Goal: Transaction & Acquisition: Purchase product/service

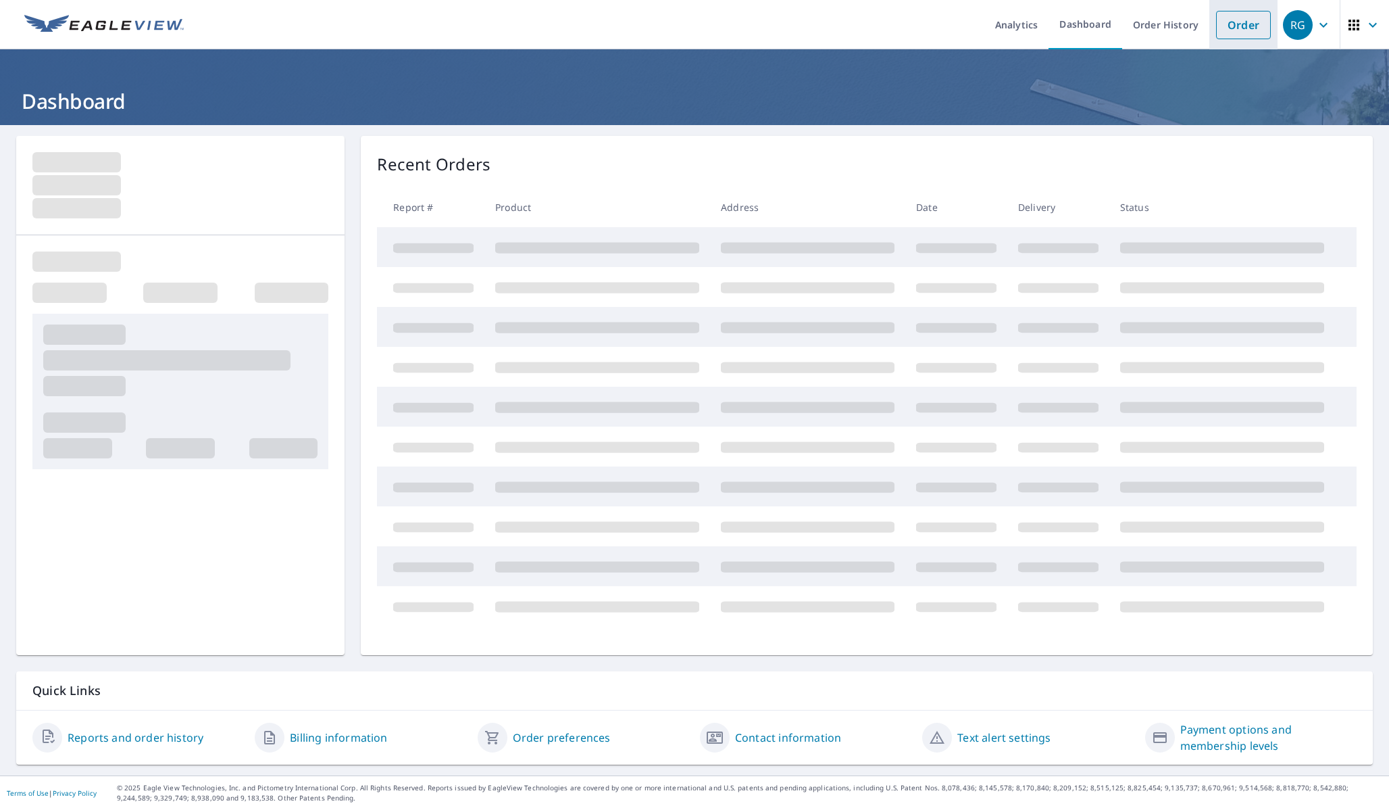
click at [1241, 35] on link "Order" at bounding box center [1243, 25] width 55 height 28
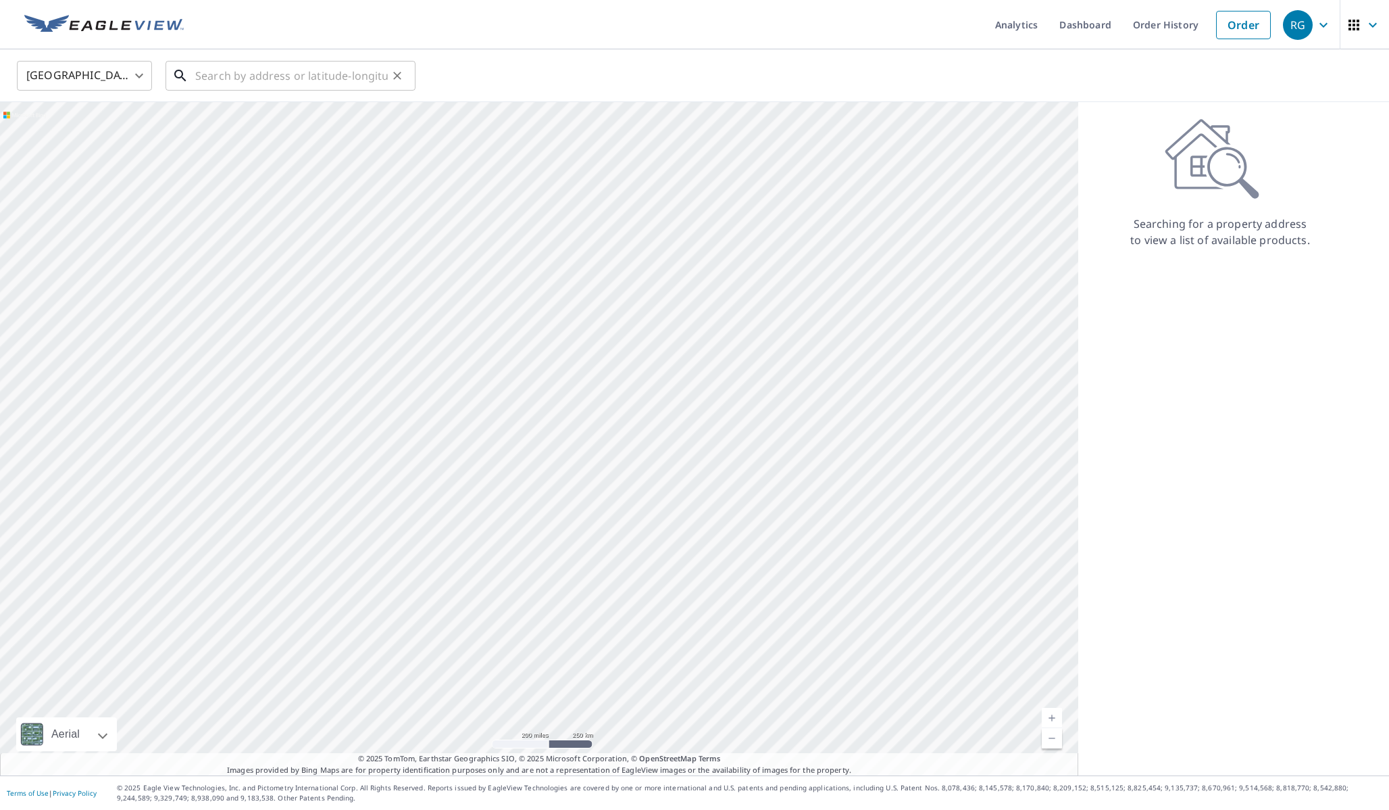
click at [300, 74] on input "text" at bounding box center [291, 76] width 193 height 38
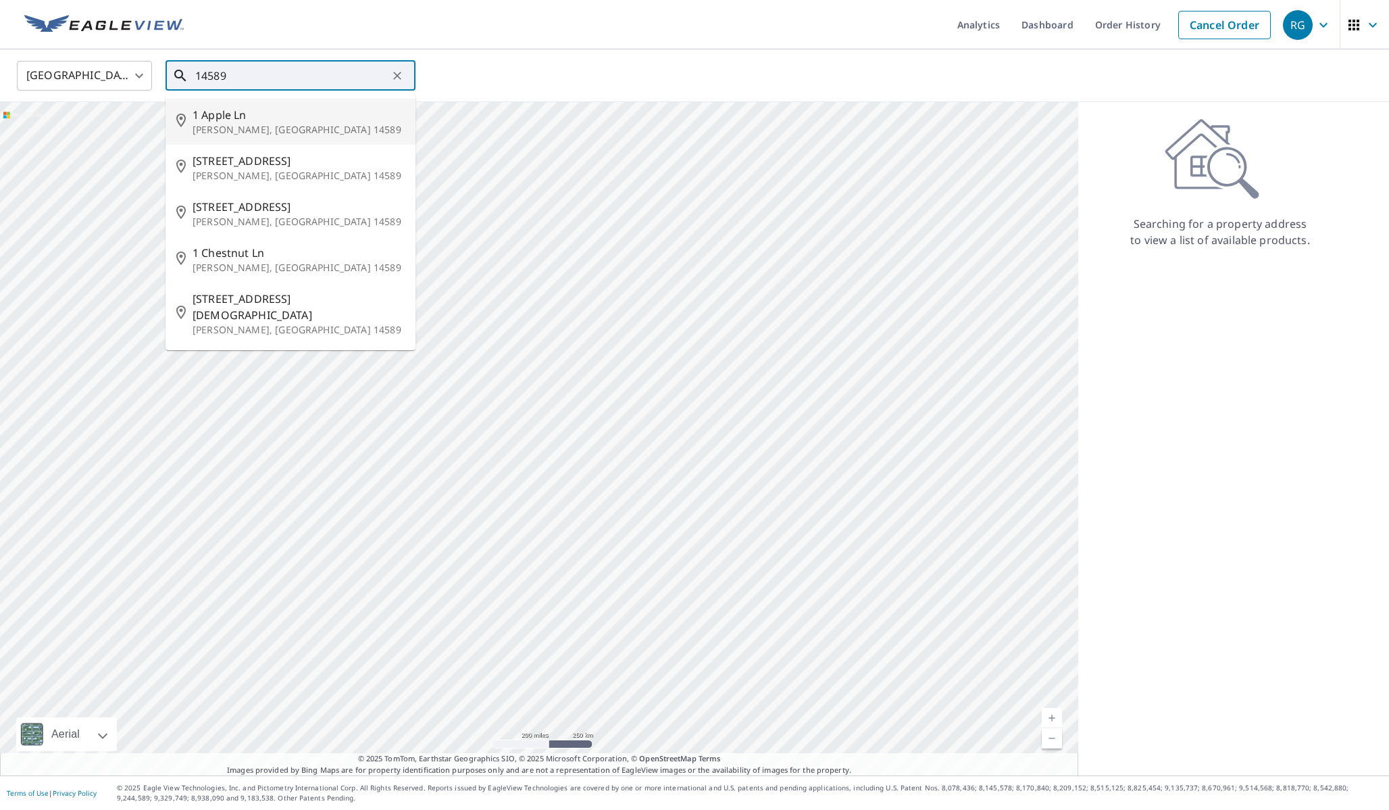
click at [247, 131] on p "Williamson, NY 14589" at bounding box center [299, 130] width 212 height 14
type input "1 Apple Ln Williamson, NY 14589"
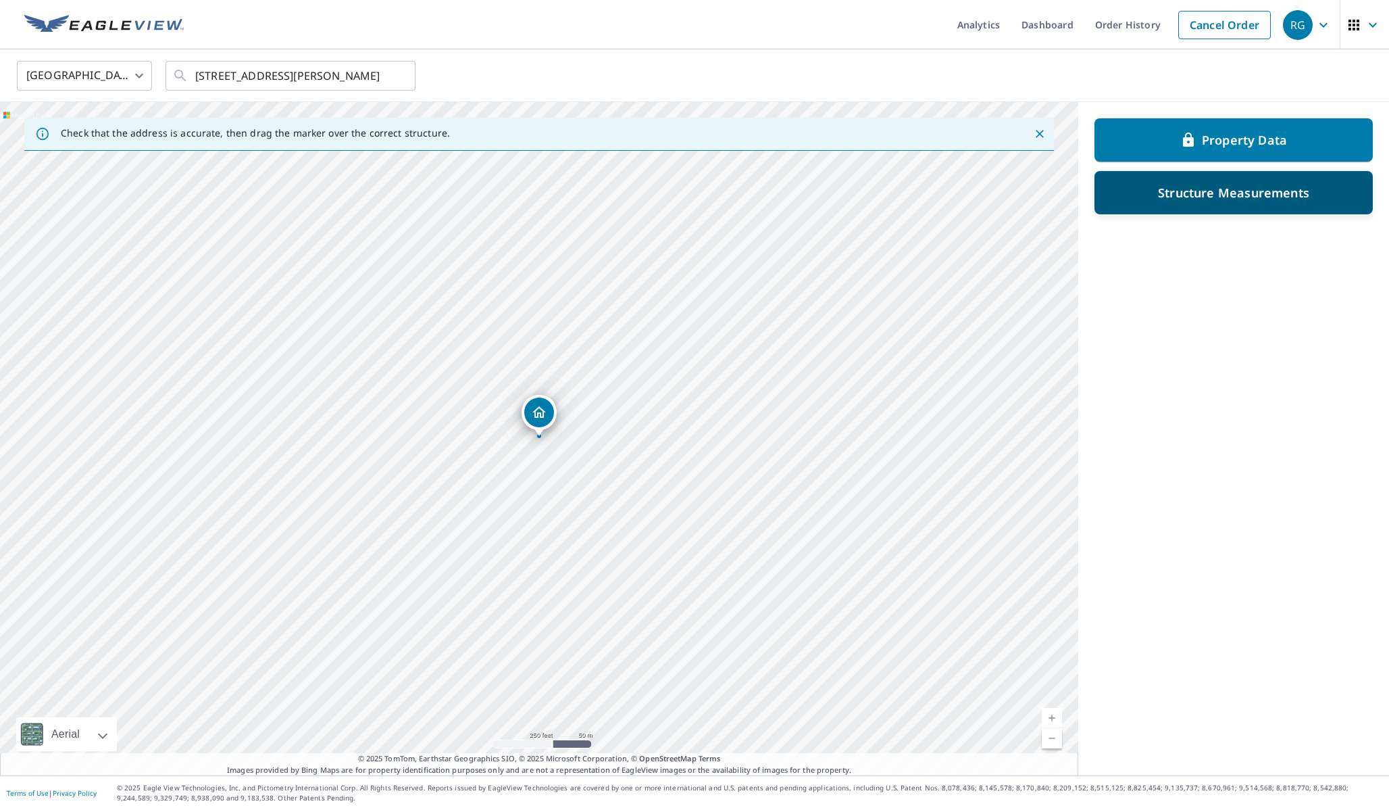
click at [1225, 188] on p "Structure Measurements" at bounding box center [1233, 192] width 151 height 16
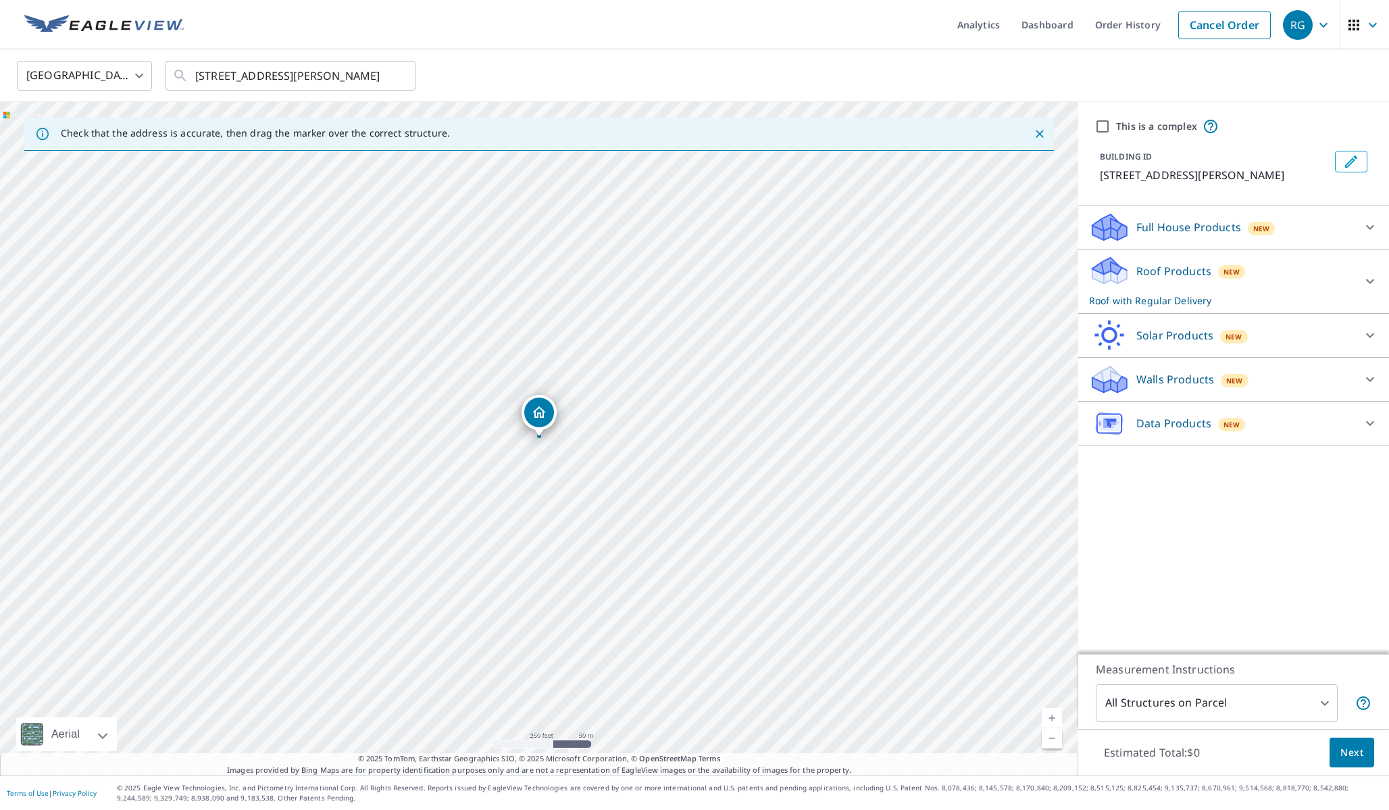
click at [1318, 302] on p "Roof with Regular Delivery" at bounding box center [1221, 300] width 265 height 14
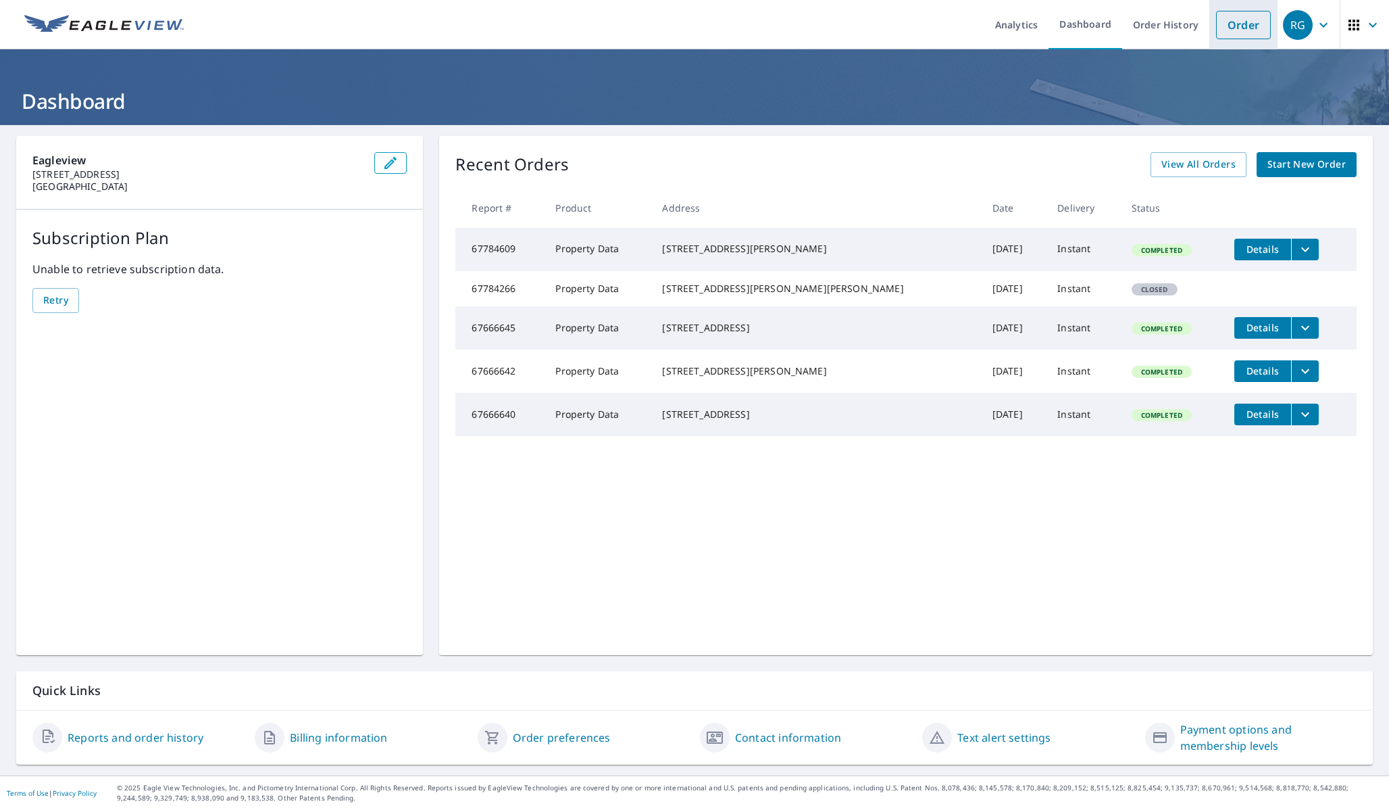
click at [1246, 34] on link "Order" at bounding box center [1243, 25] width 55 height 28
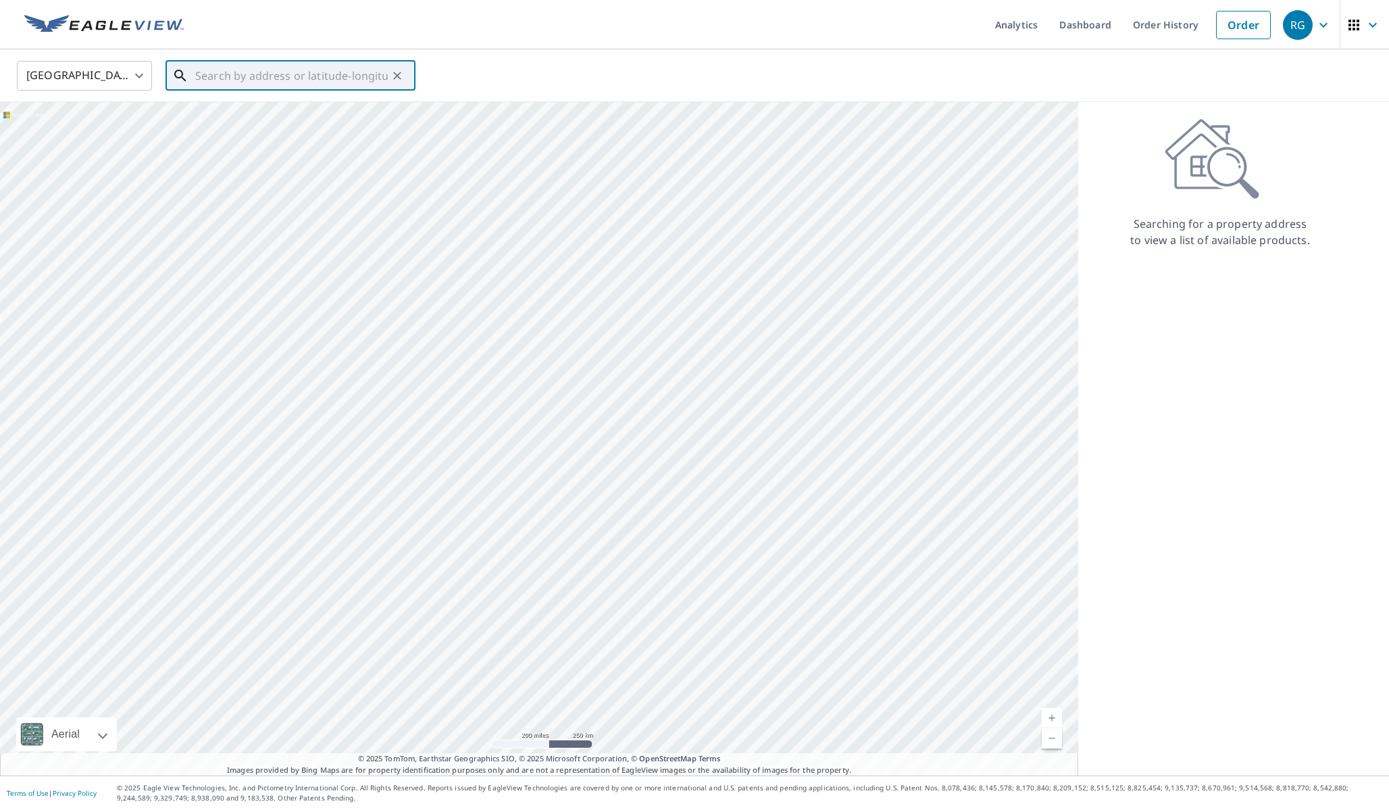
click at [242, 91] on div "​" at bounding box center [291, 76] width 250 height 30
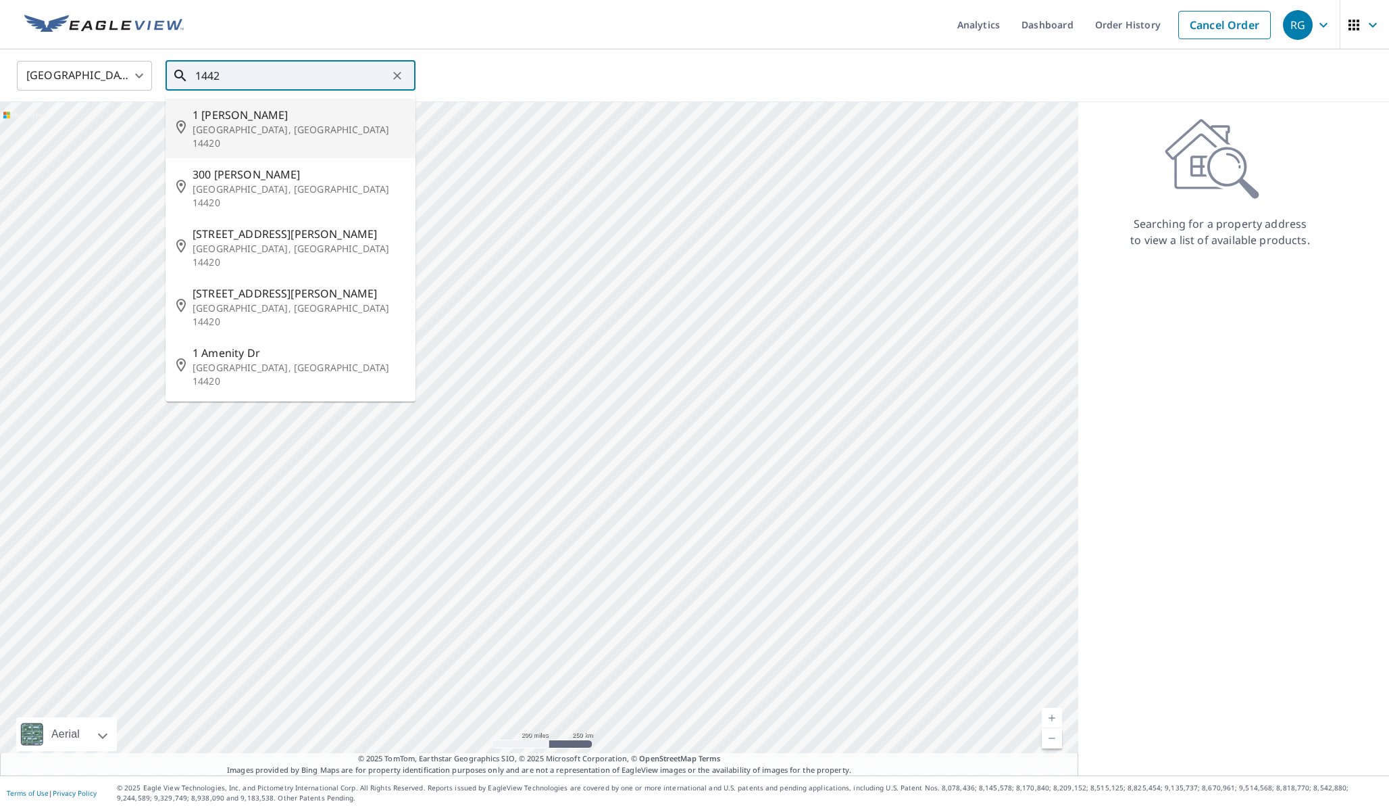
click at [241, 122] on span "1 [PERSON_NAME]" at bounding box center [299, 115] width 212 height 16
type input "[STREET_ADDRESS][PERSON_NAME]"
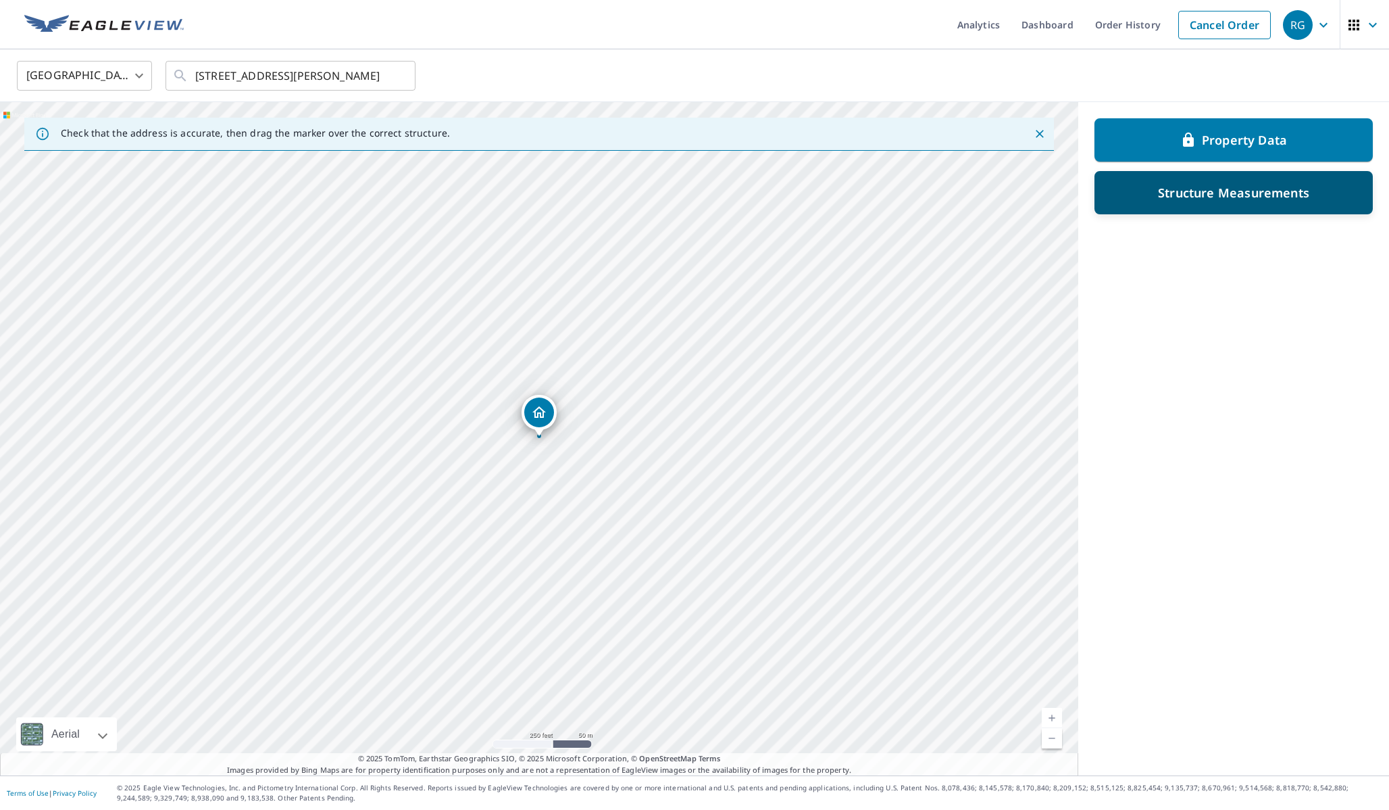
click at [1135, 202] on div "Structure Measurements" at bounding box center [1233, 192] width 243 height 24
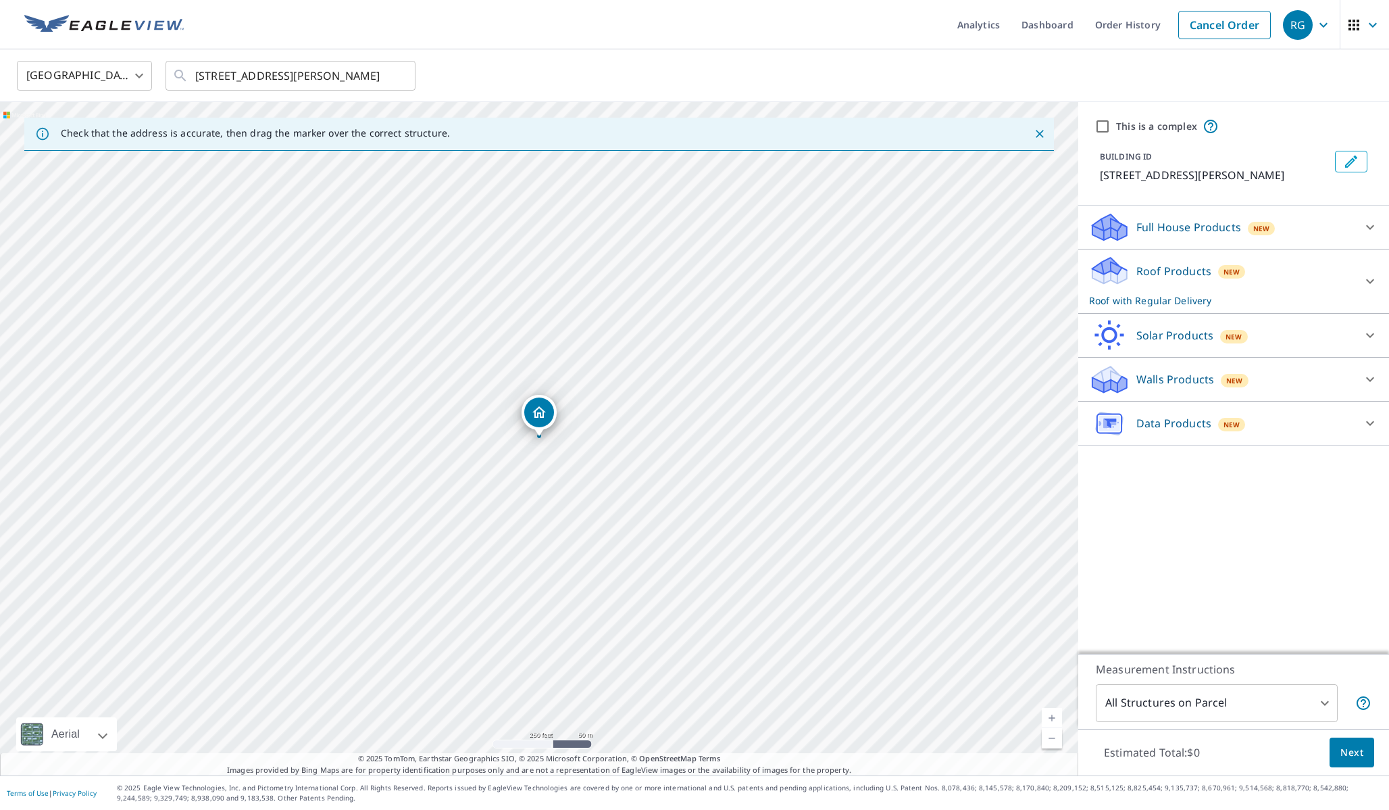
click at [1226, 271] on span "New" at bounding box center [1232, 271] width 17 height 11
